Goal: Check status: Check status

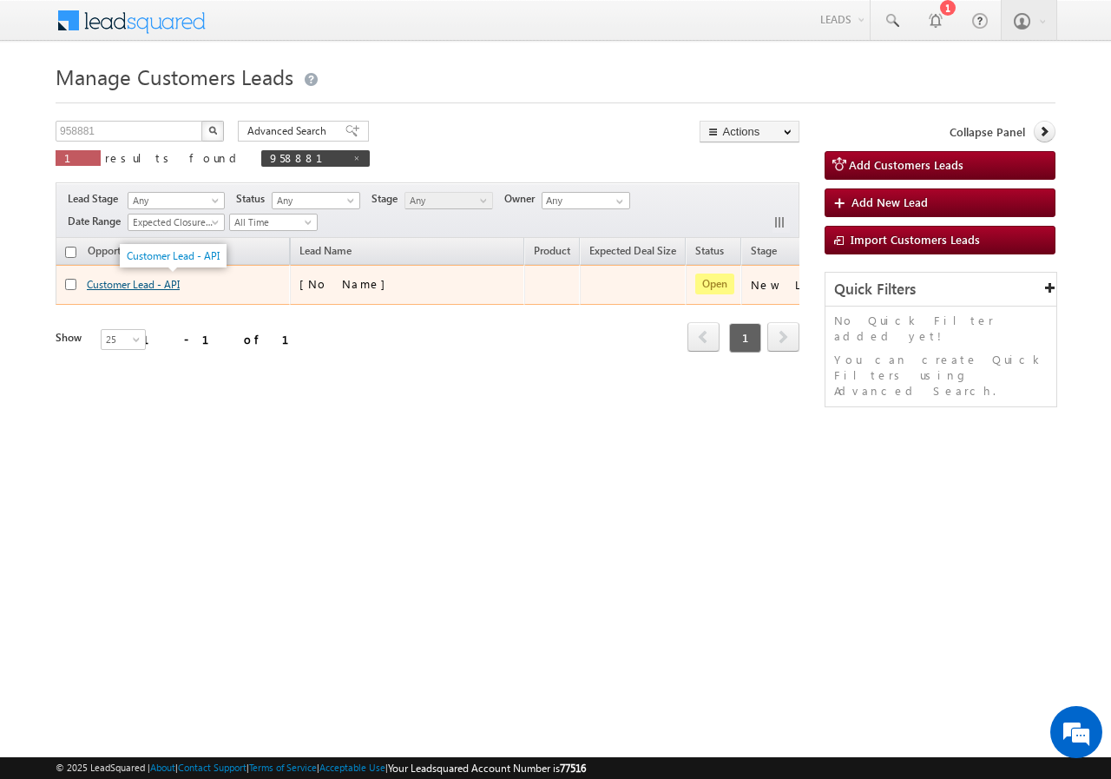
click at [140, 288] on link "Customer Lead - API" at bounding box center [133, 284] width 93 height 13
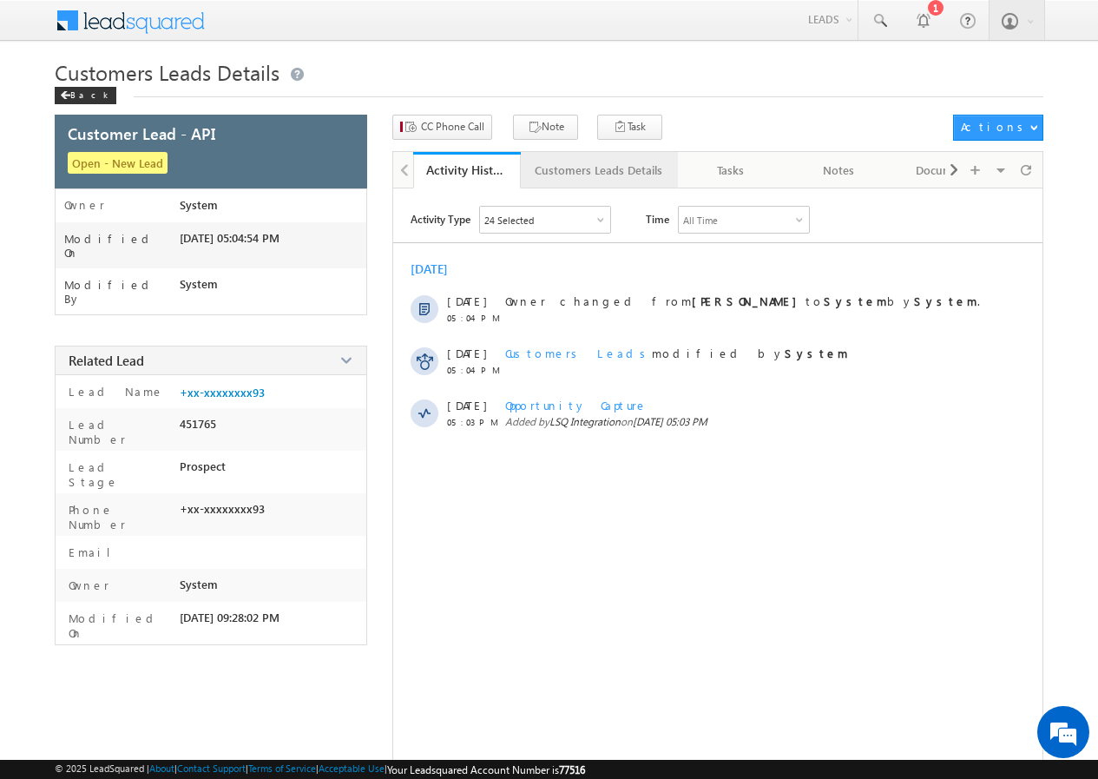
click at [566, 175] on div "Customers Leads Details" at bounding box center [599, 170] width 128 height 21
